Goal: Task Accomplishment & Management: Manage account settings

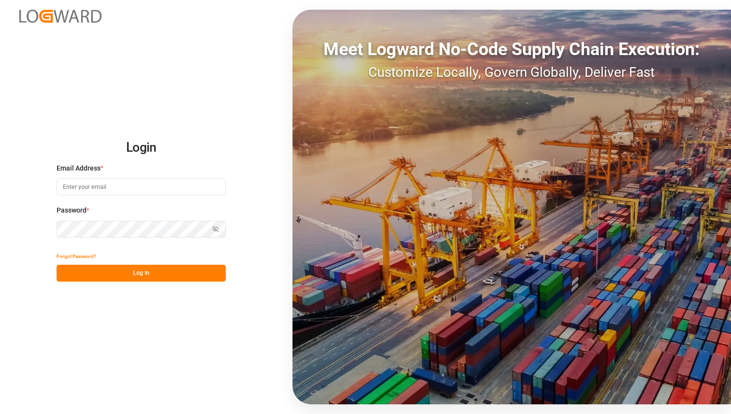
click at [163, 187] on input at bounding box center [141, 186] width 169 height 17
click at [0, 414] on com-1password-button at bounding box center [0, 414] width 0 height 0
type input "lovish.kumar@logward.com"
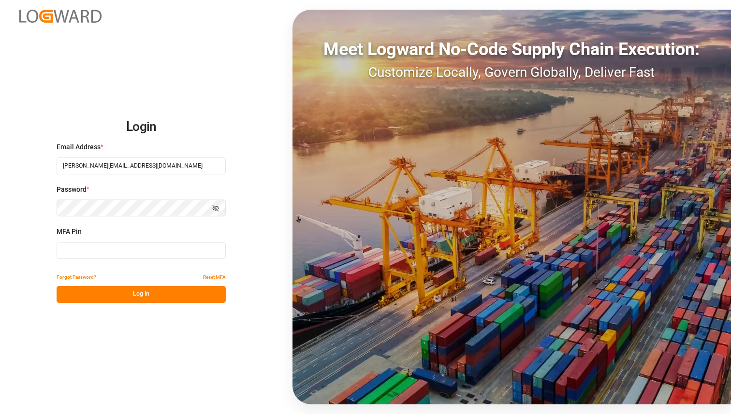
type input "669107"
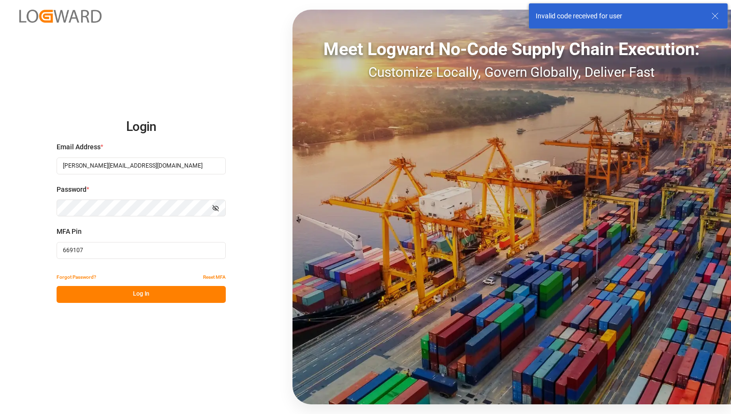
click at [140, 251] on input "669107" at bounding box center [141, 250] width 169 height 17
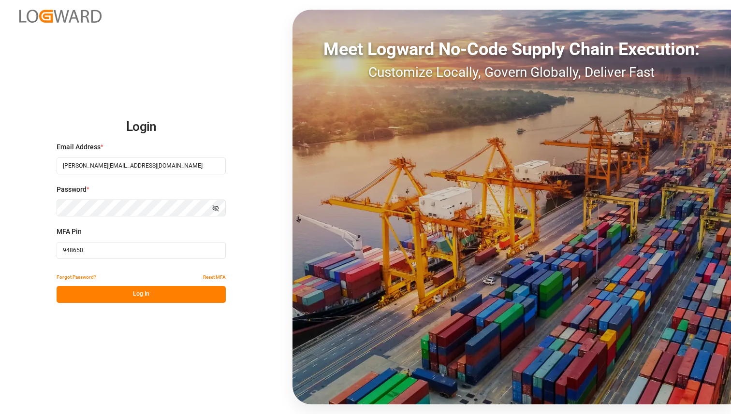
type input "948650"
click at [111, 296] on button "Log In" at bounding box center [141, 294] width 169 height 17
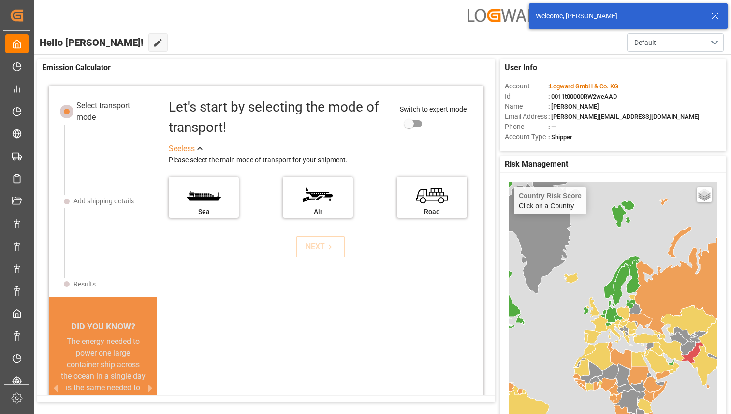
click at [717, 16] on icon at bounding box center [715, 16] width 12 height 12
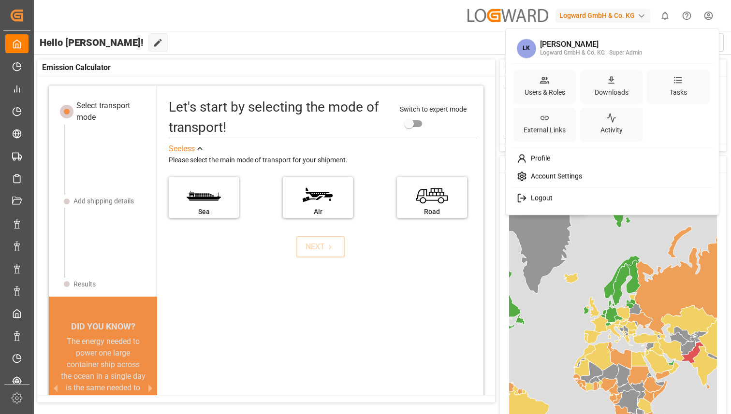
click at [710, 17] on html "Created by potrace 1.15, written by Peter Selinger 2001-2017 Created by potrace…" at bounding box center [365, 207] width 731 height 414
click at [436, 39] on html "Created by potrace 1.15, written by Peter Selinger 2001-2017 Created by potrace…" at bounding box center [365, 207] width 731 height 414
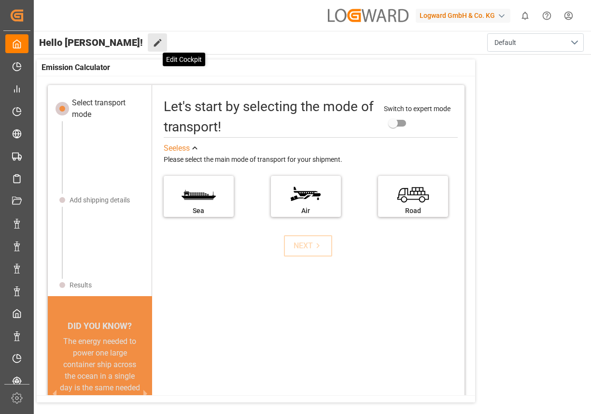
click at [154, 45] on icon at bounding box center [158, 43] width 8 height 8
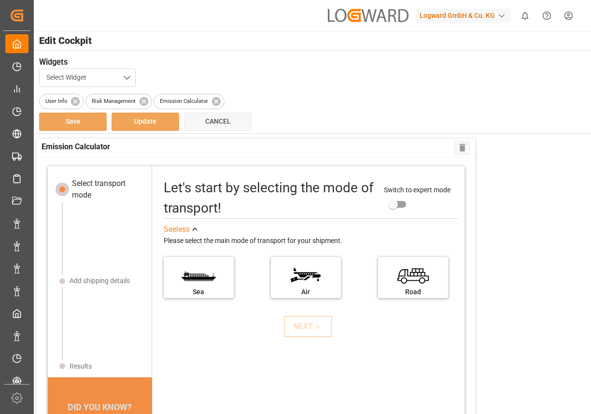
click at [124, 72] on button "Select Widget" at bounding box center [87, 78] width 97 height 18
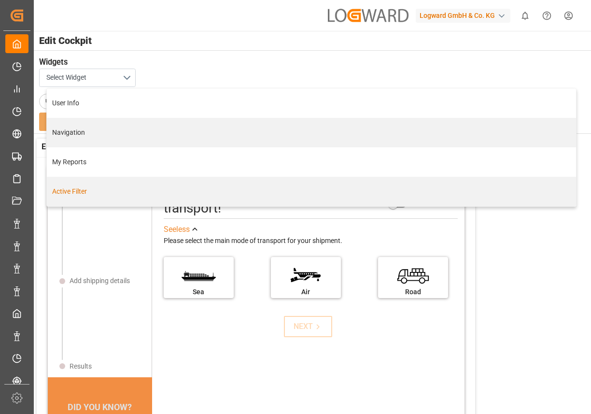
click at [94, 191] on div "Active Filter" at bounding box center [311, 192] width 519 height 10
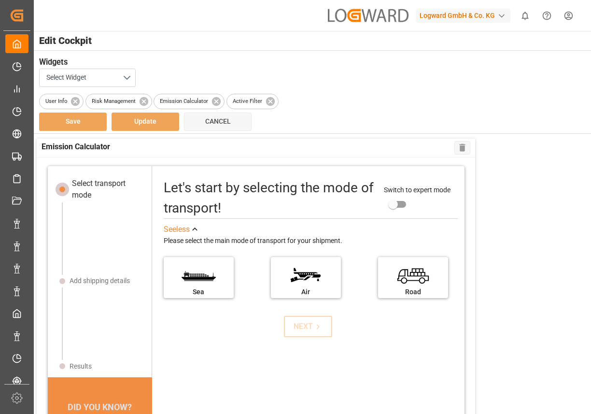
click at [217, 71] on div "Select Widget" at bounding box center [311, 78] width 545 height 18
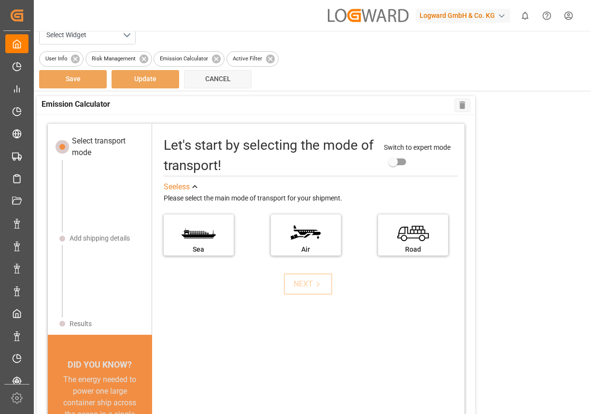
scroll to position [57, 0]
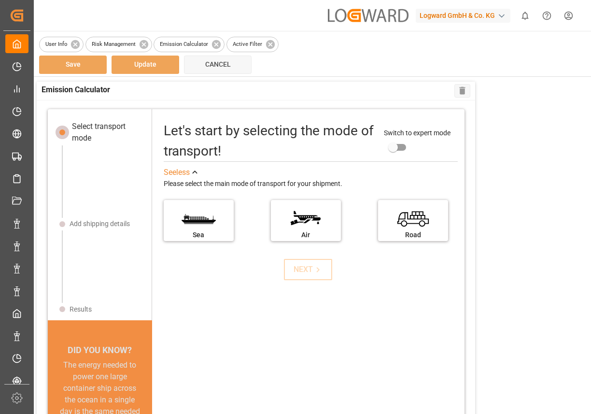
click at [181, 71] on div "Save Update Cancel" at bounding box center [311, 65] width 545 height 18
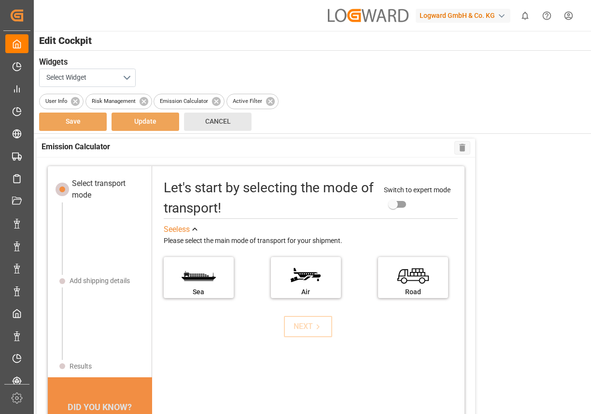
click at [215, 128] on button "Cancel" at bounding box center [218, 122] width 68 height 18
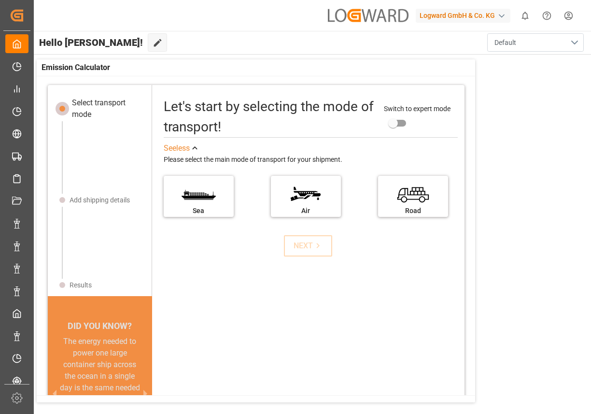
click at [473, 46] on button "Default" at bounding box center [536, 42] width 97 height 18
click at [153, 41] on icon at bounding box center [158, 43] width 10 height 10
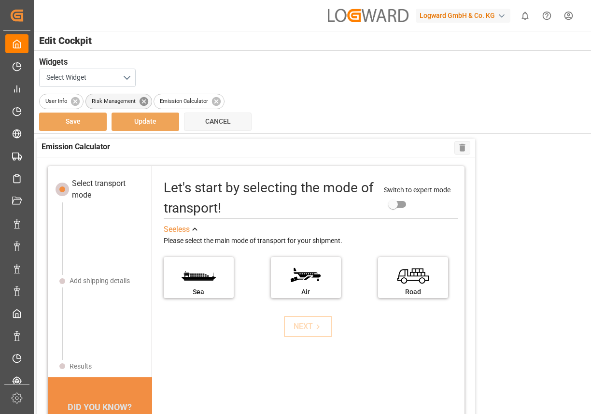
click at [145, 101] on icon at bounding box center [144, 101] width 11 height 11
click at [129, 74] on button "Select Widget" at bounding box center [87, 78] width 97 height 18
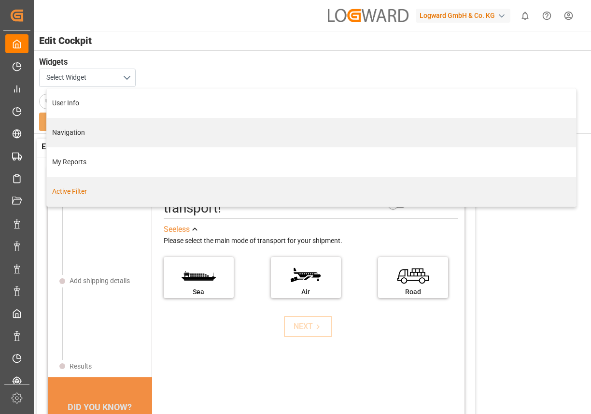
click at [96, 192] on div "Active Filter" at bounding box center [311, 192] width 519 height 10
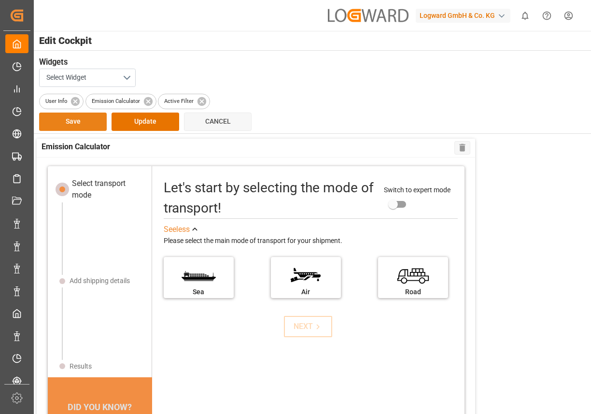
click at [90, 124] on button "Save" at bounding box center [73, 122] width 68 height 18
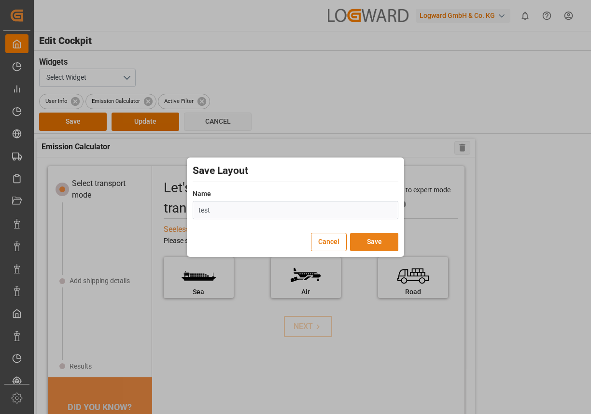
type input "test"
click at [373, 248] on button "Save" at bounding box center [374, 242] width 48 height 18
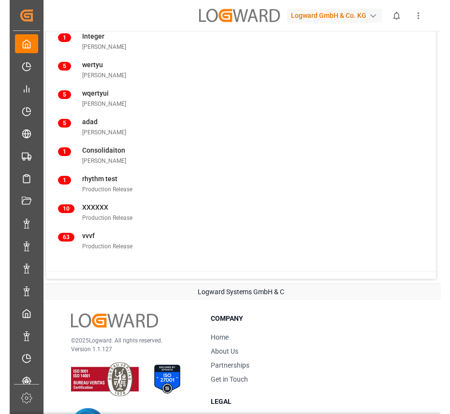
scroll to position [614, 0]
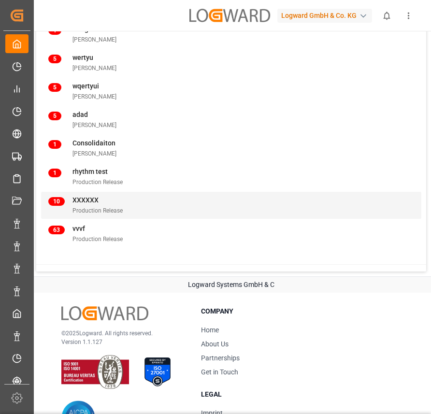
click at [131, 203] on div "10 XXXXXX Production Release" at bounding box center [231, 205] width 366 height 20
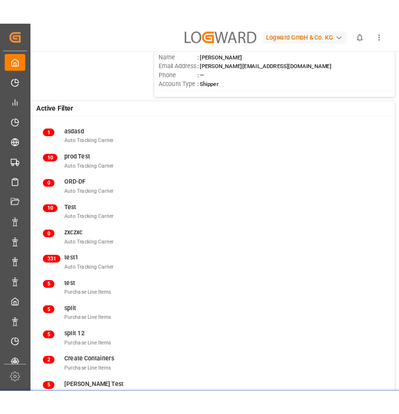
scroll to position [421, 0]
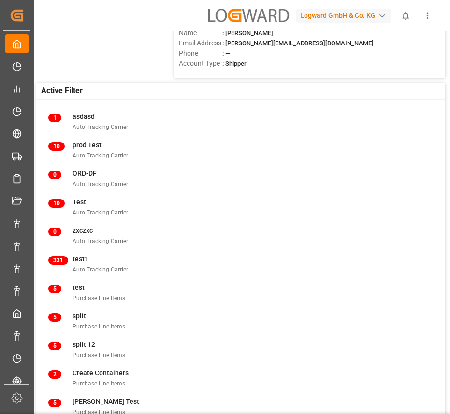
click at [121, 85] on div "Active Filter" at bounding box center [240, 91] width 409 height 17
copy span "Active Filter"
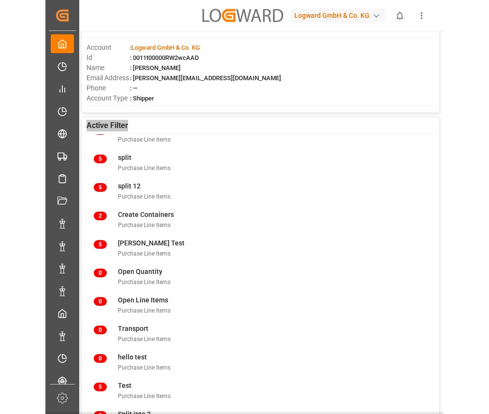
scroll to position [195, 0]
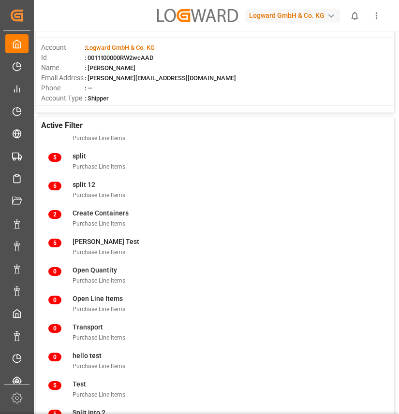
click at [398, 187] on div "User Info Account : Logward GmbH & Co. KG Id : 0011t00000RW2wcAAD Name : [PERSO…" at bounding box center [214, 86] width 367 height 836
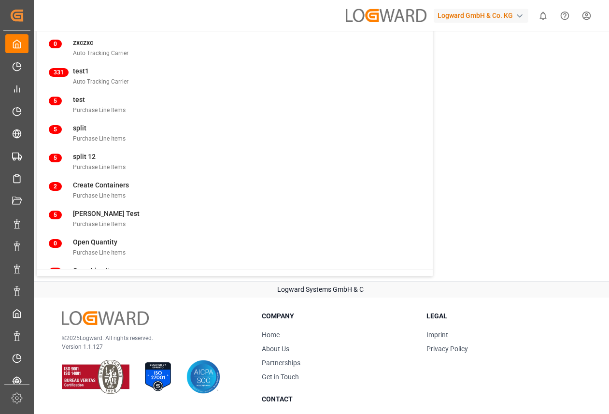
scroll to position [10, 0]
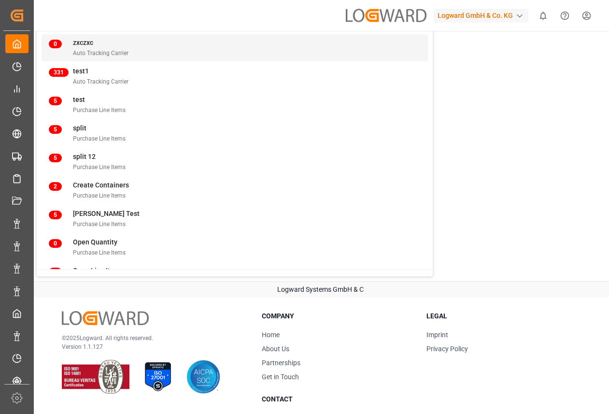
click at [79, 42] on span "zxczxc" at bounding box center [83, 43] width 20 height 8
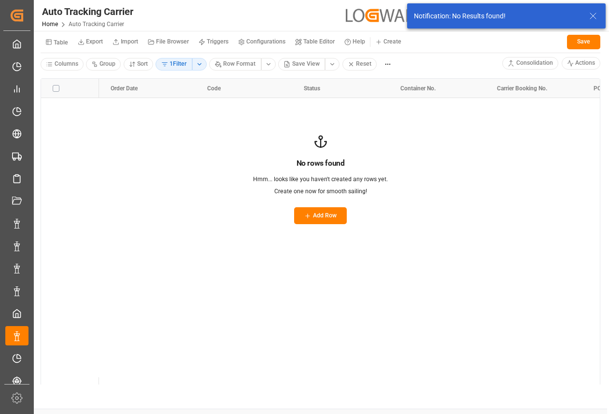
scroll to position [0, 0]
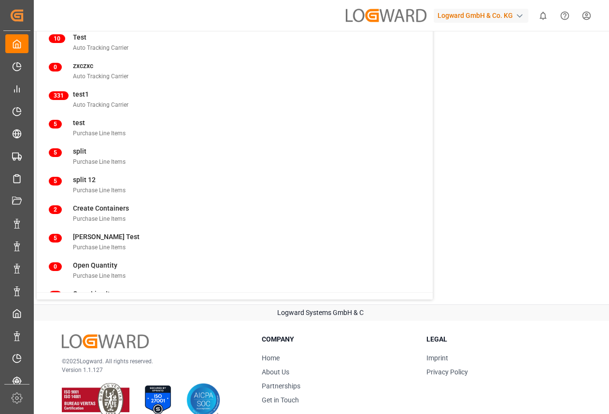
scroll to position [580, 0]
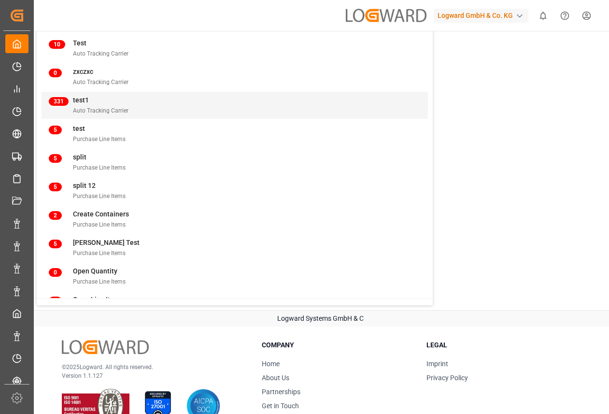
click at [89, 100] on div "test1" at bounding box center [101, 100] width 56 height 10
